Goal: Task Accomplishment & Management: Use online tool/utility

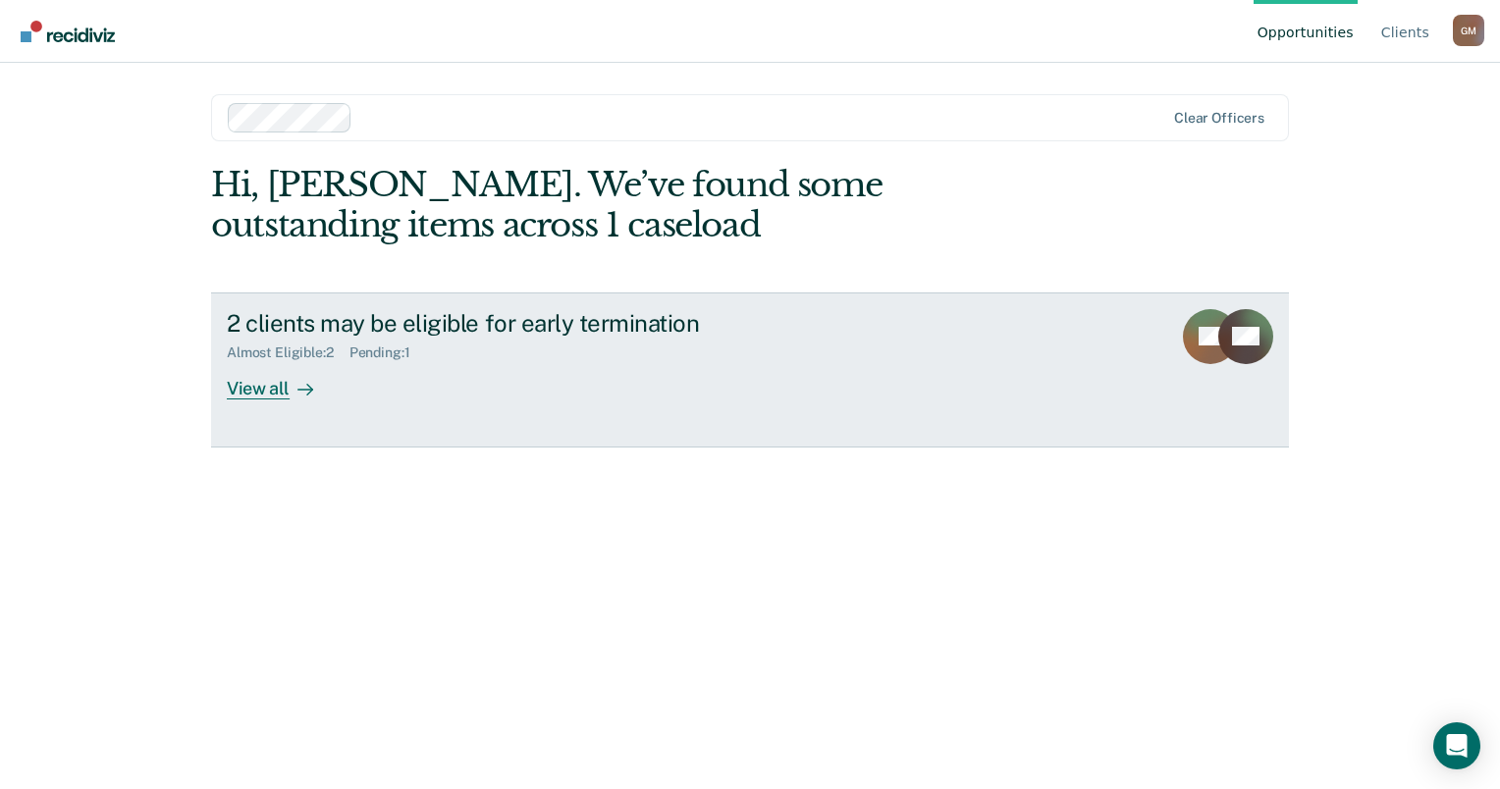
click at [267, 386] on div "View all" at bounding box center [282, 380] width 110 height 38
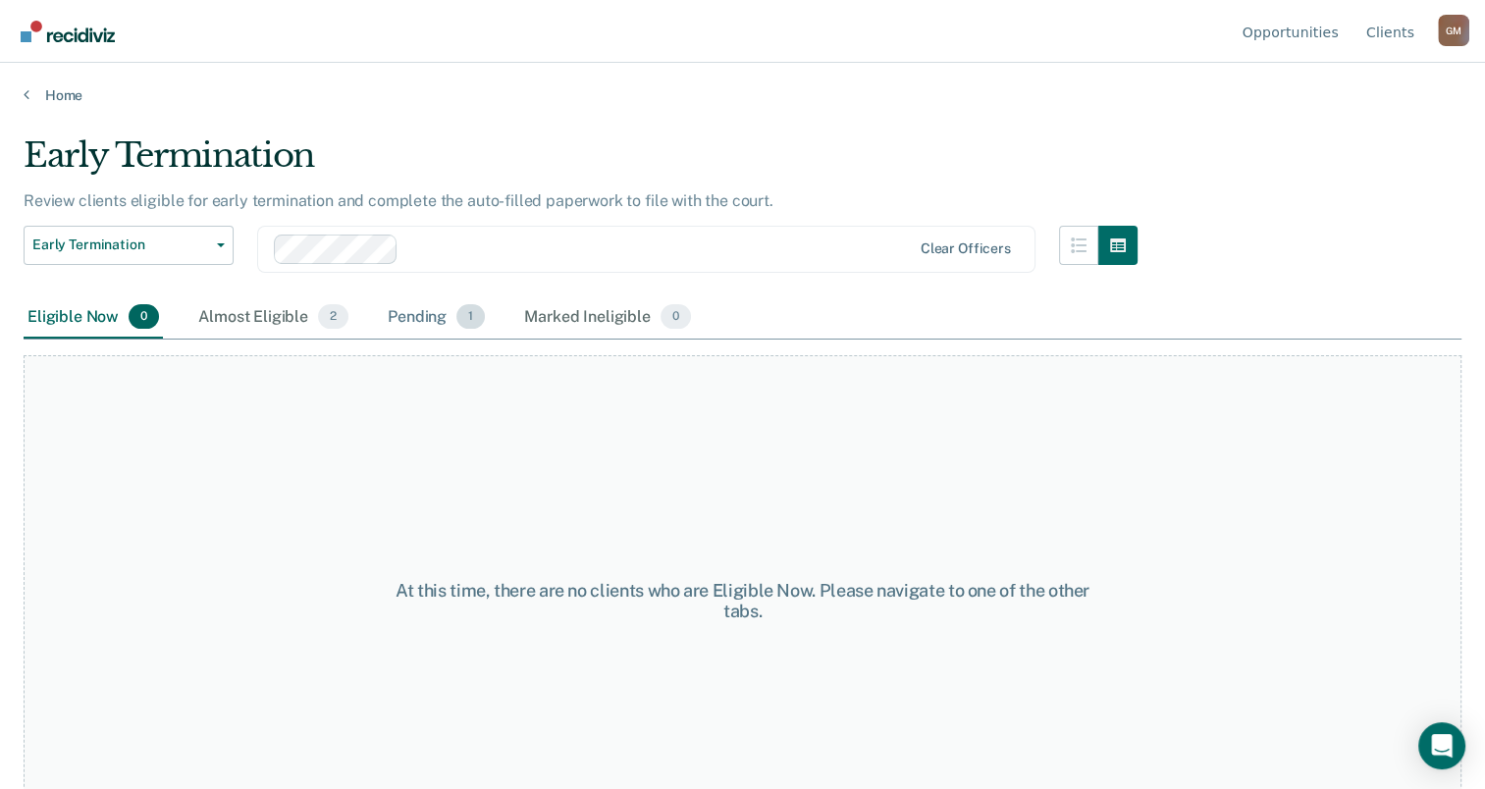
click at [404, 310] on div "Pending 1" at bounding box center [436, 317] width 105 height 43
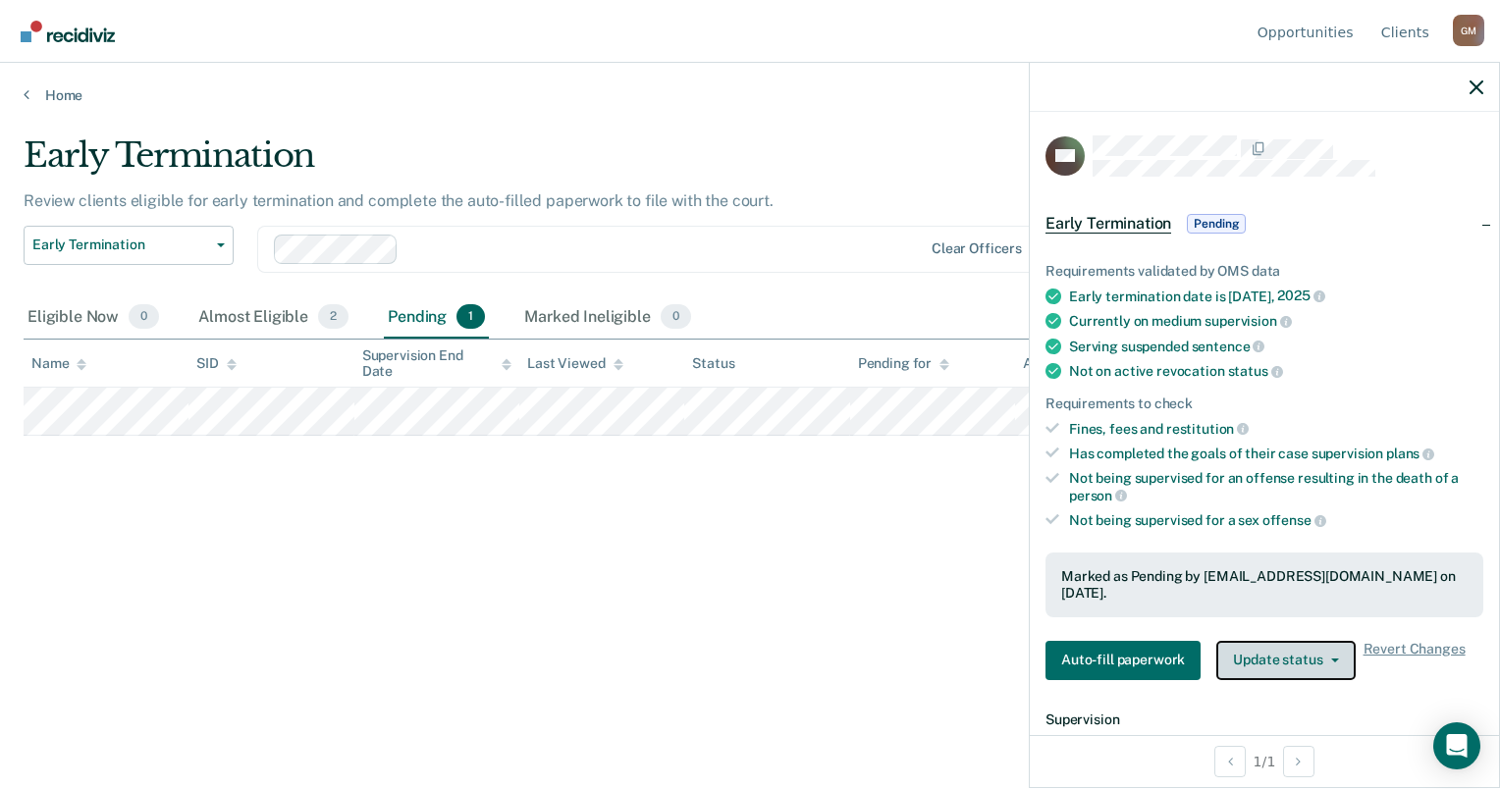
click at [1272, 663] on button "Update status" at bounding box center [1285, 660] width 138 height 39
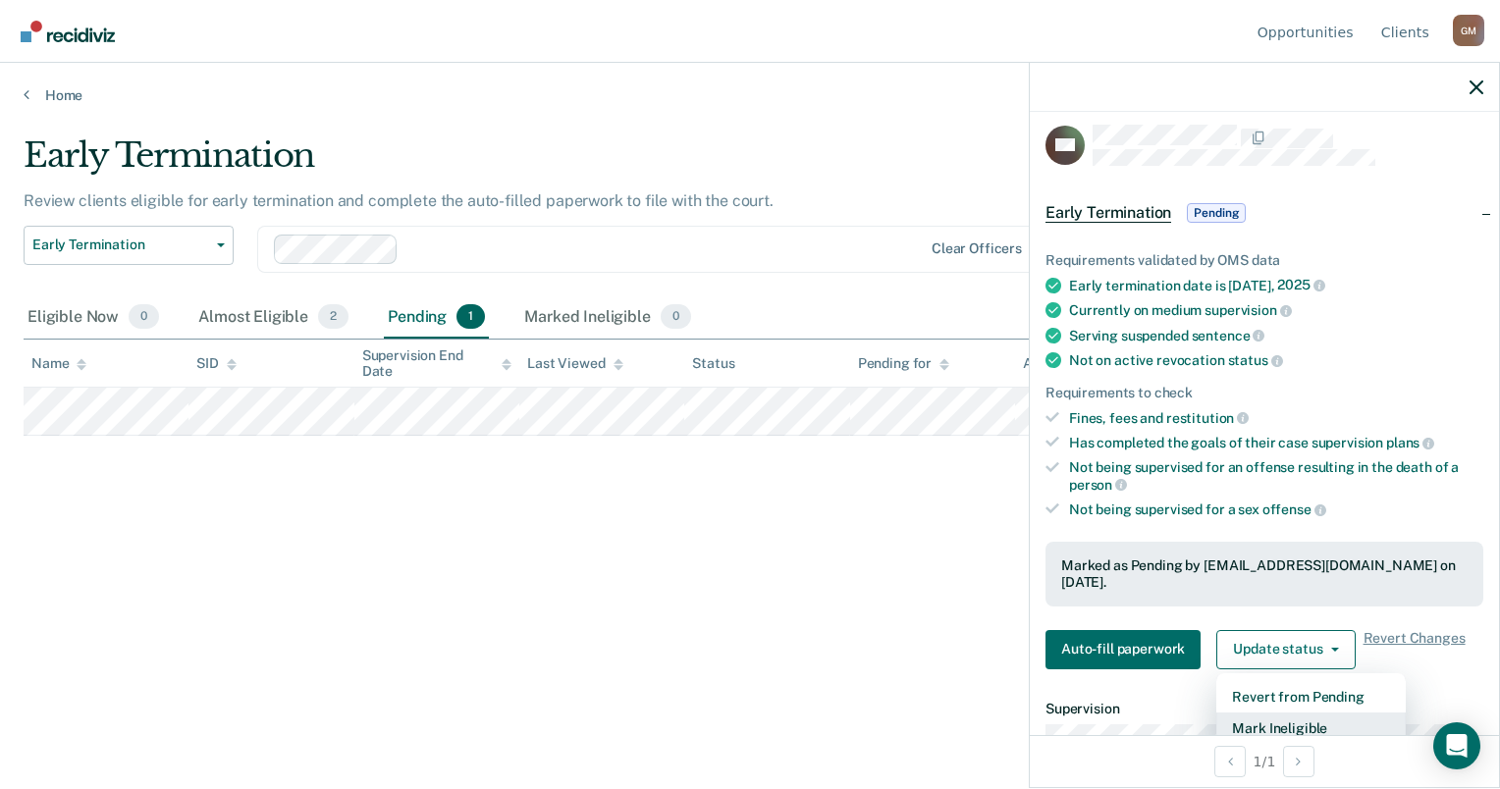
click at [1264, 715] on button "Mark Ineligible" at bounding box center [1310, 728] width 189 height 31
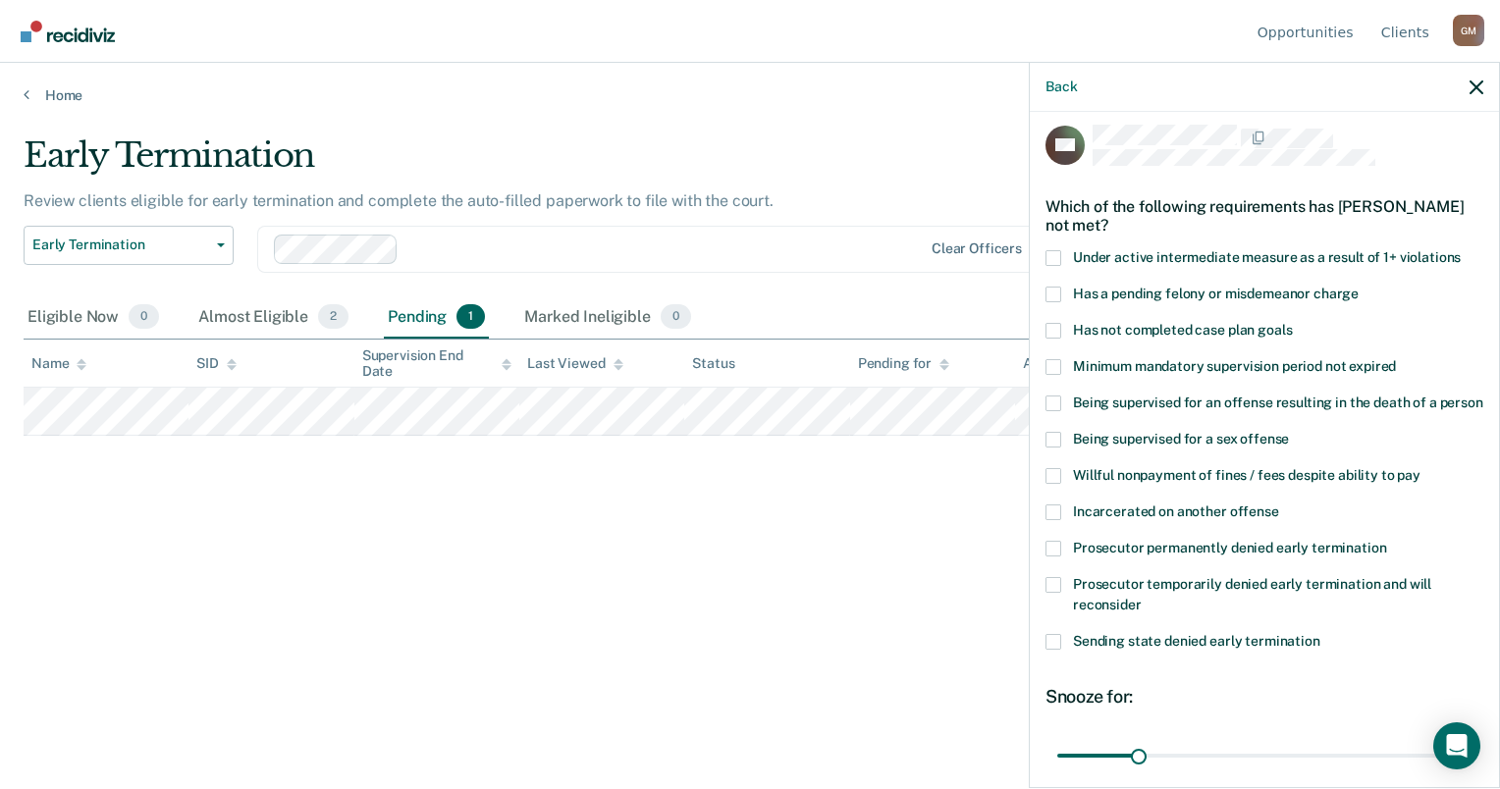
click at [1050, 557] on span at bounding box center [1053, 549] width 16 height 16
click at [1386, 541] on input "Prosecutor permanently denied early termination" at bounding box center [1386, 541] width 0 height 0
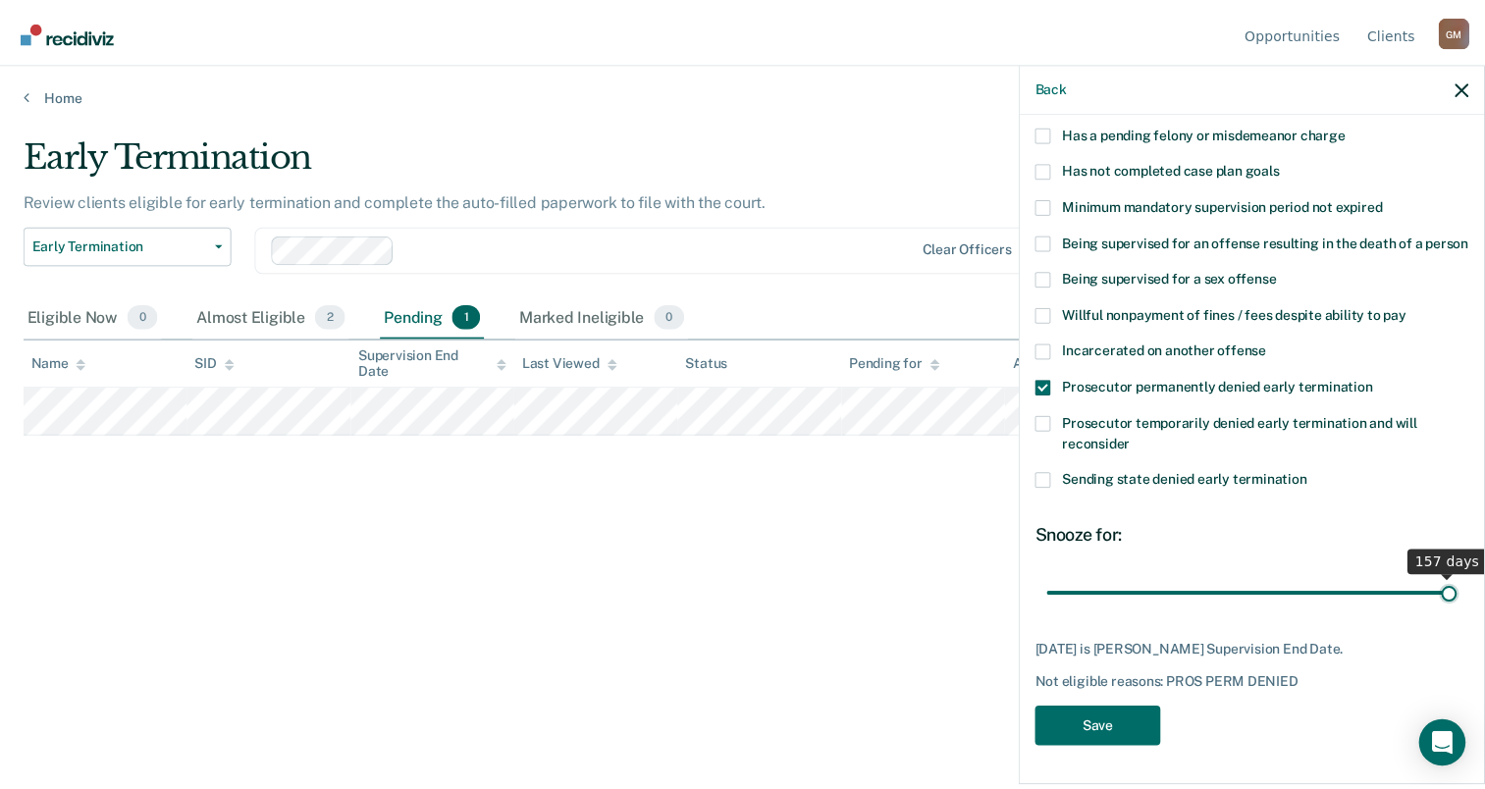
scroll to position [189, 0]
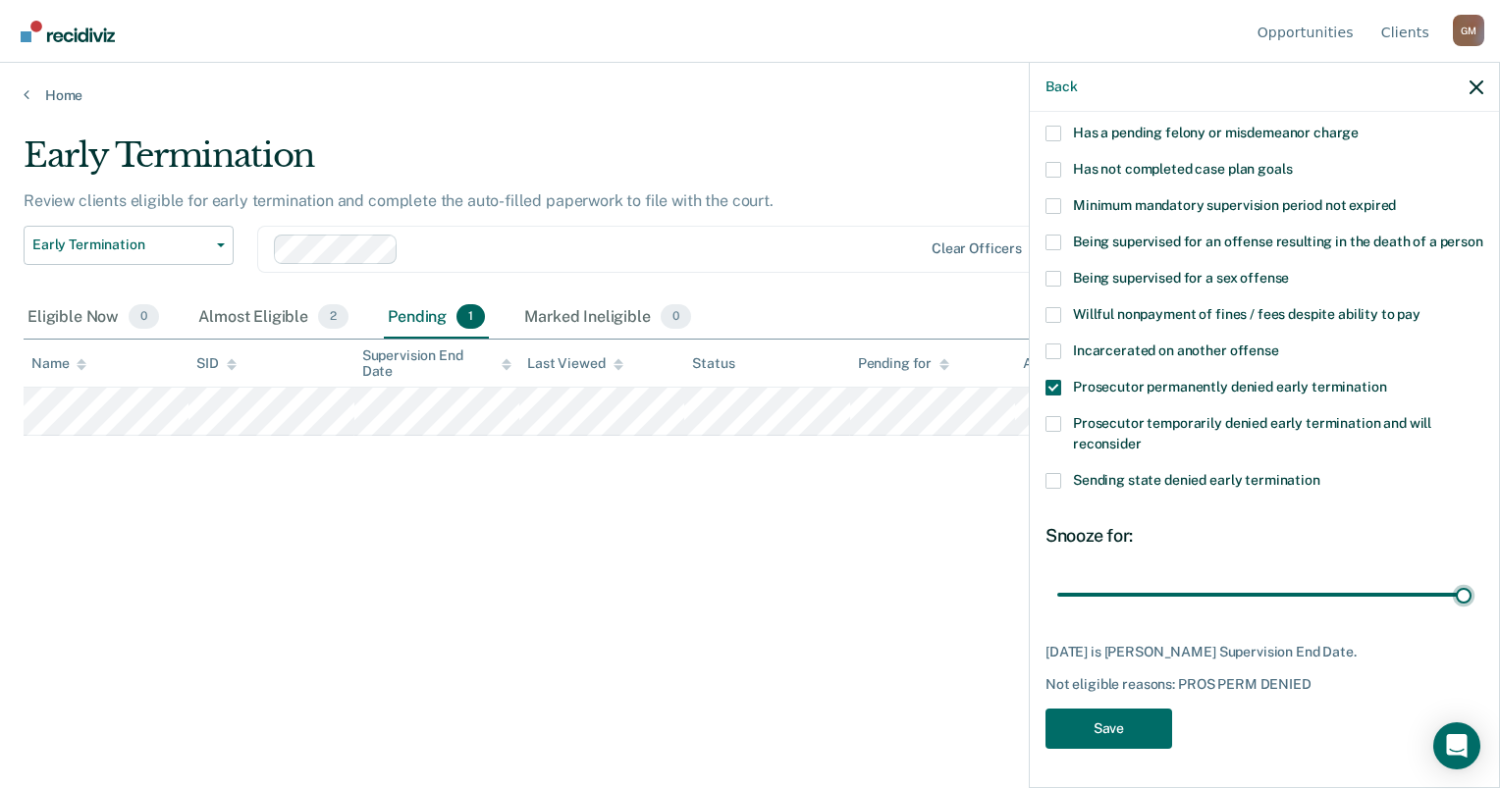
drag, startPoint x: 1134, startPoint y: 578, endPoint x: 1485, endPoint y: 572, distance: 351.4
type input "157"
click at [1471, 578] on input "range" at bounding box center [1264, 595] width 414 height 34
click at [1132, 723] on button "Save" at bounding box center [1108, 729] width 127 height 40
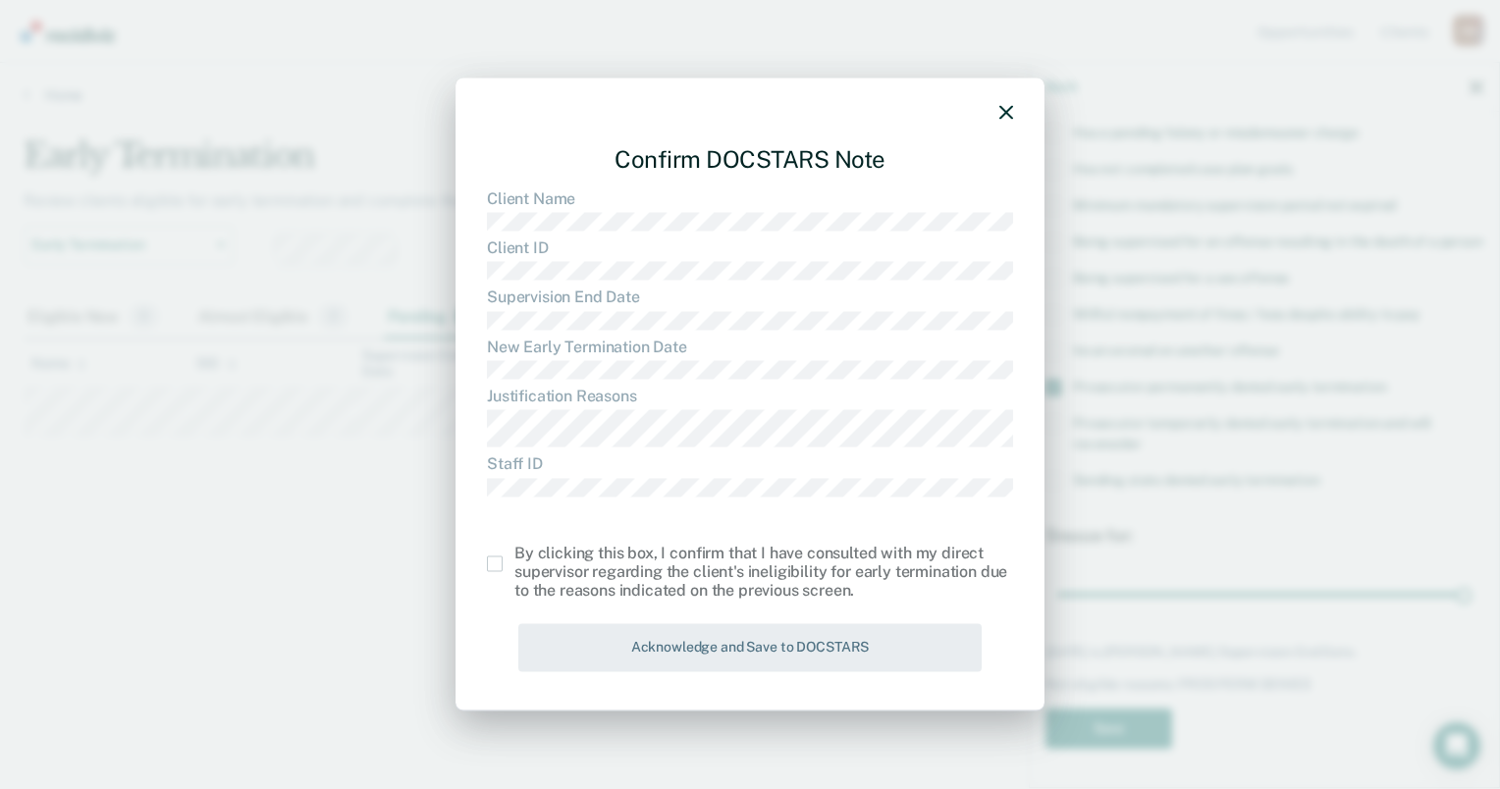
click at [569, 240] on dt "Client ID" at bounding box center [750, 248] width 526 height 19
click at [491, 565] on span at bounding box center [495, 565] width 16 height 16
click at [514, 557] on input "checkbox" at bounding box center [514, 557] width 0 height 0
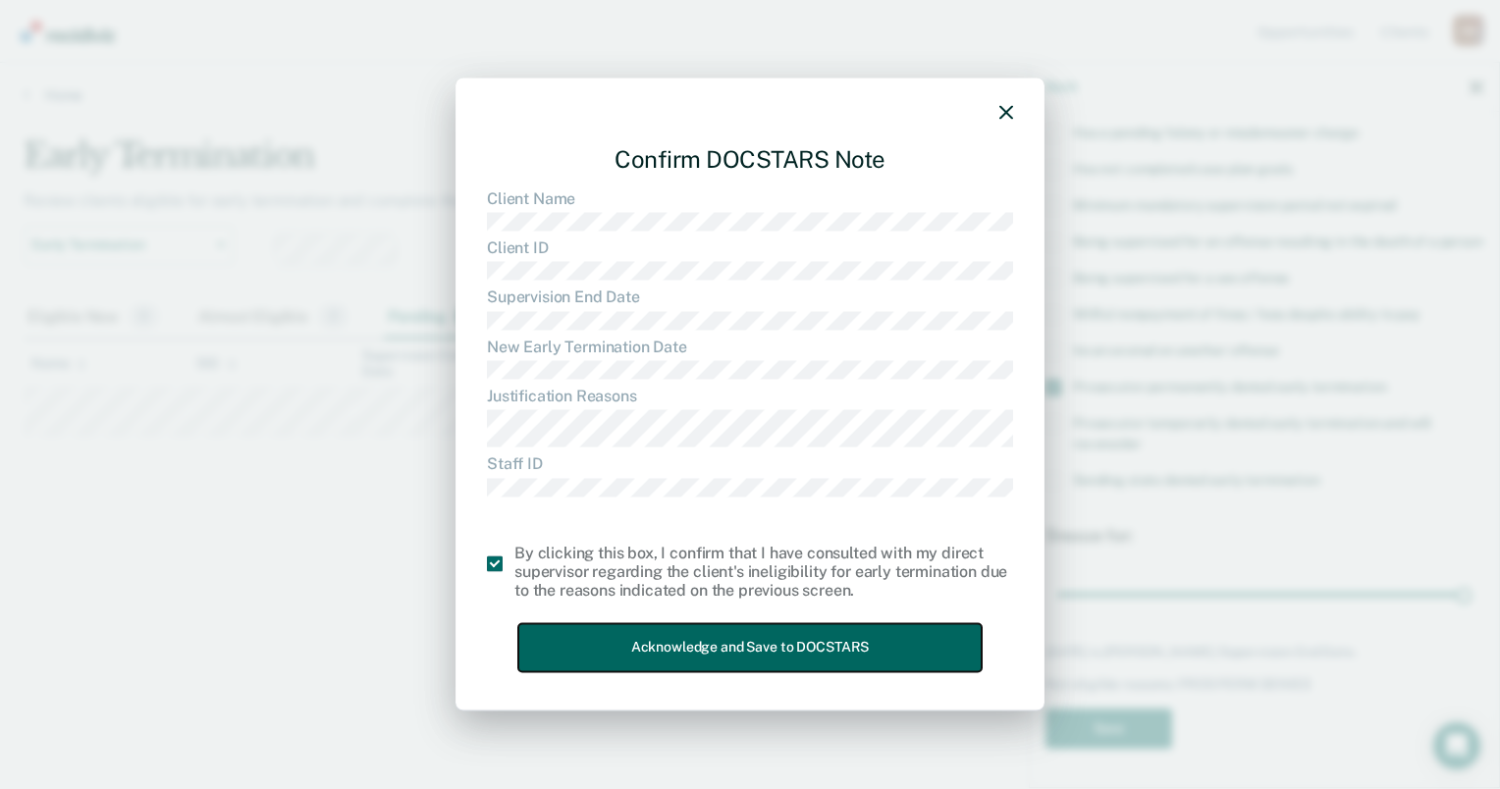
click at [585, 640] on button "Acknowledge and Save to DOCSTARS" at bounding box center [749, 648] width 463 height 48
